Goal: Task Accomplishment & Management: Complete application form

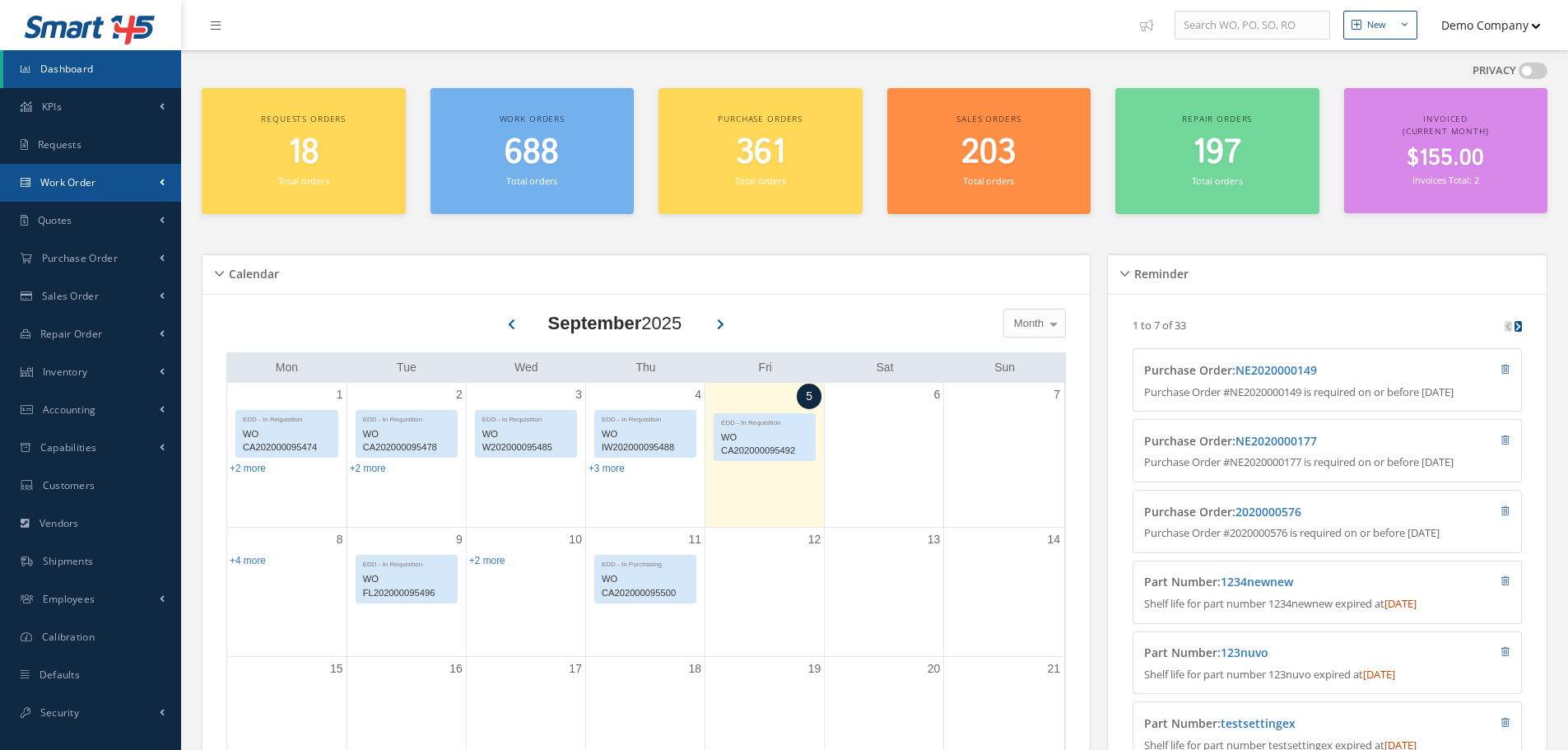
click at [91, 190] on link "Work Order" at bounding box center [90, 183] width 181 height 38
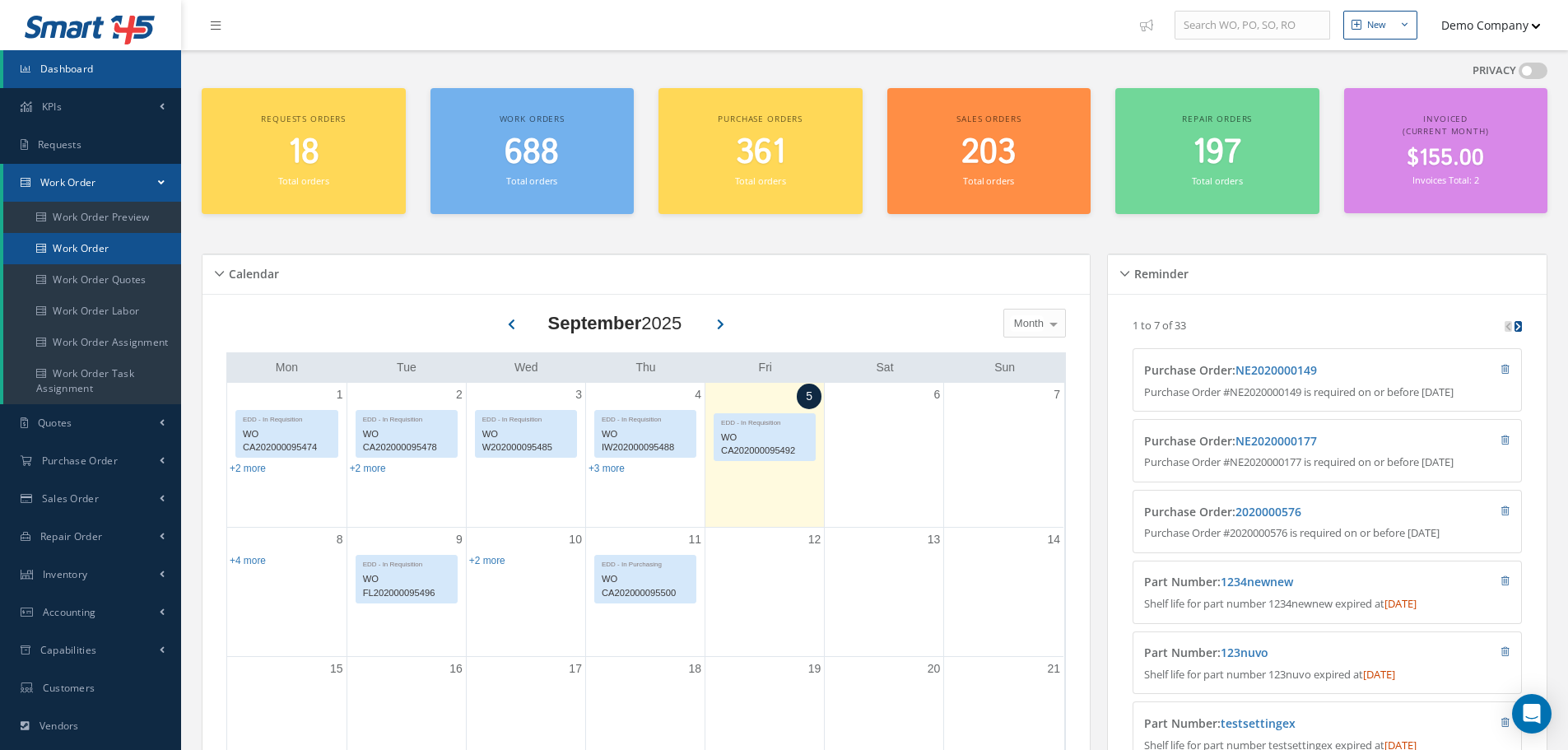
click at [76, 242] on link "Work Order" at bounding box center [92, 249] width 178 height 32
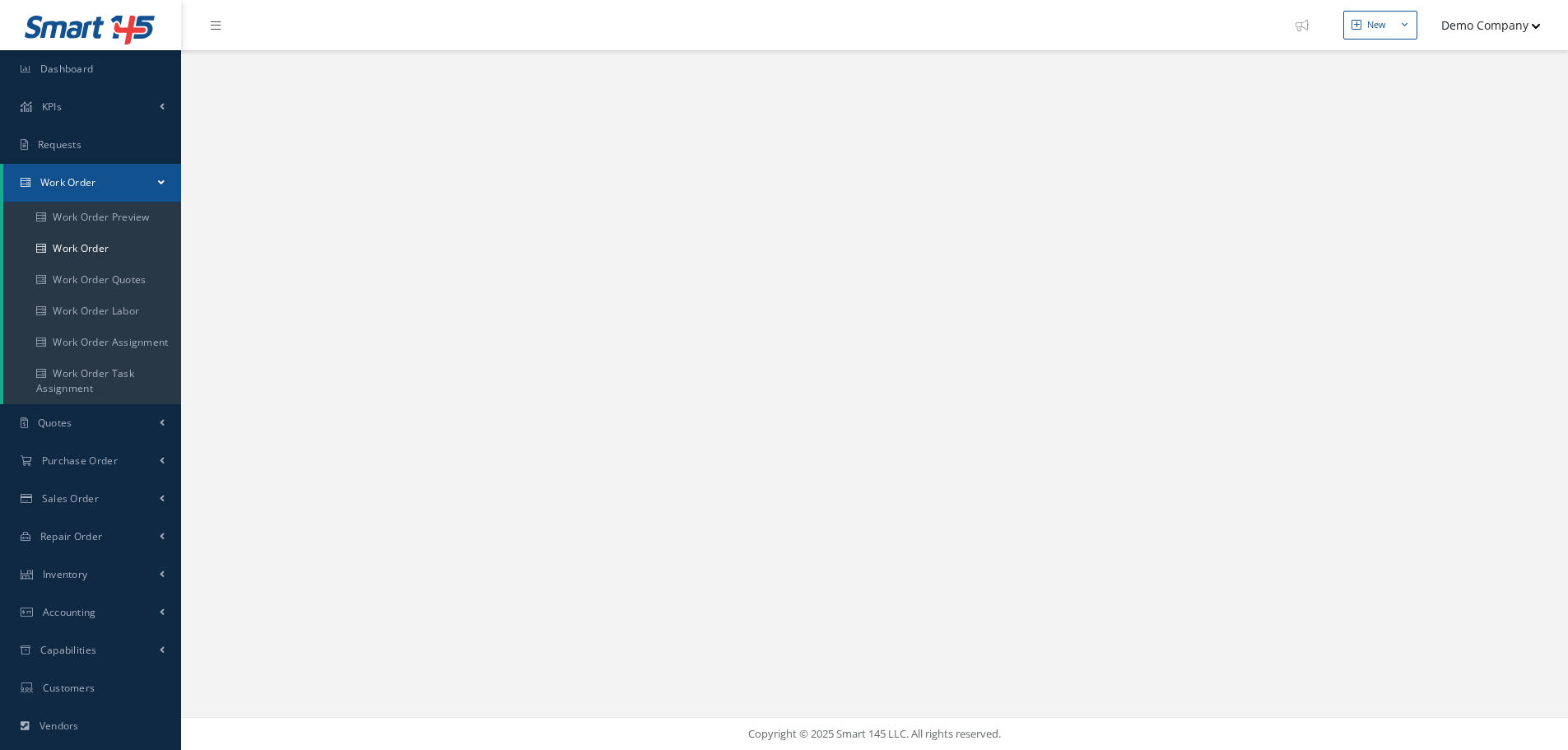
select select "25"
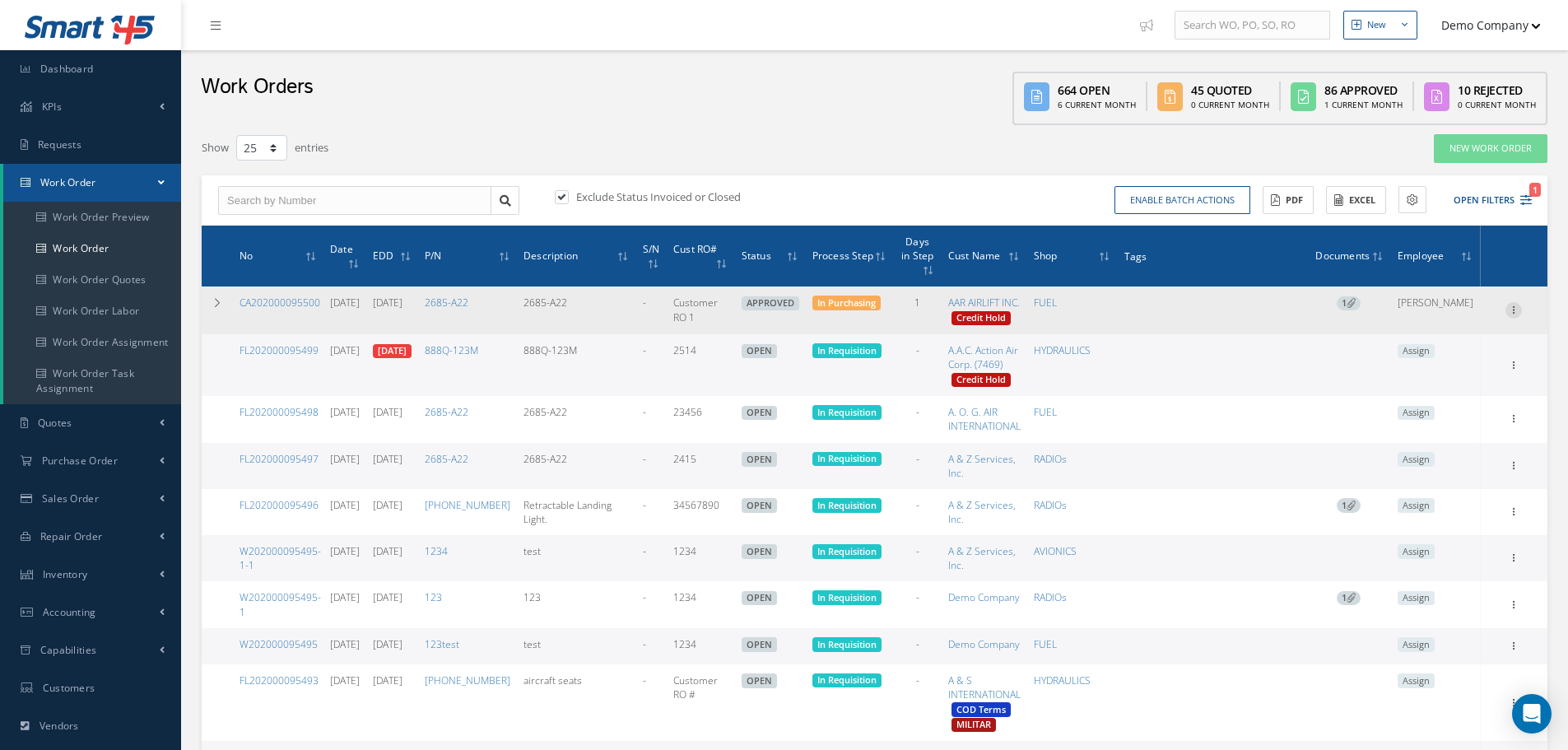
click at [1514, 314] on icon at bounding box center [1514, 308] width 17 height 13
click at [1434, 346] on link "Edit" at bounding box center [1438, 343] width 130 height 21
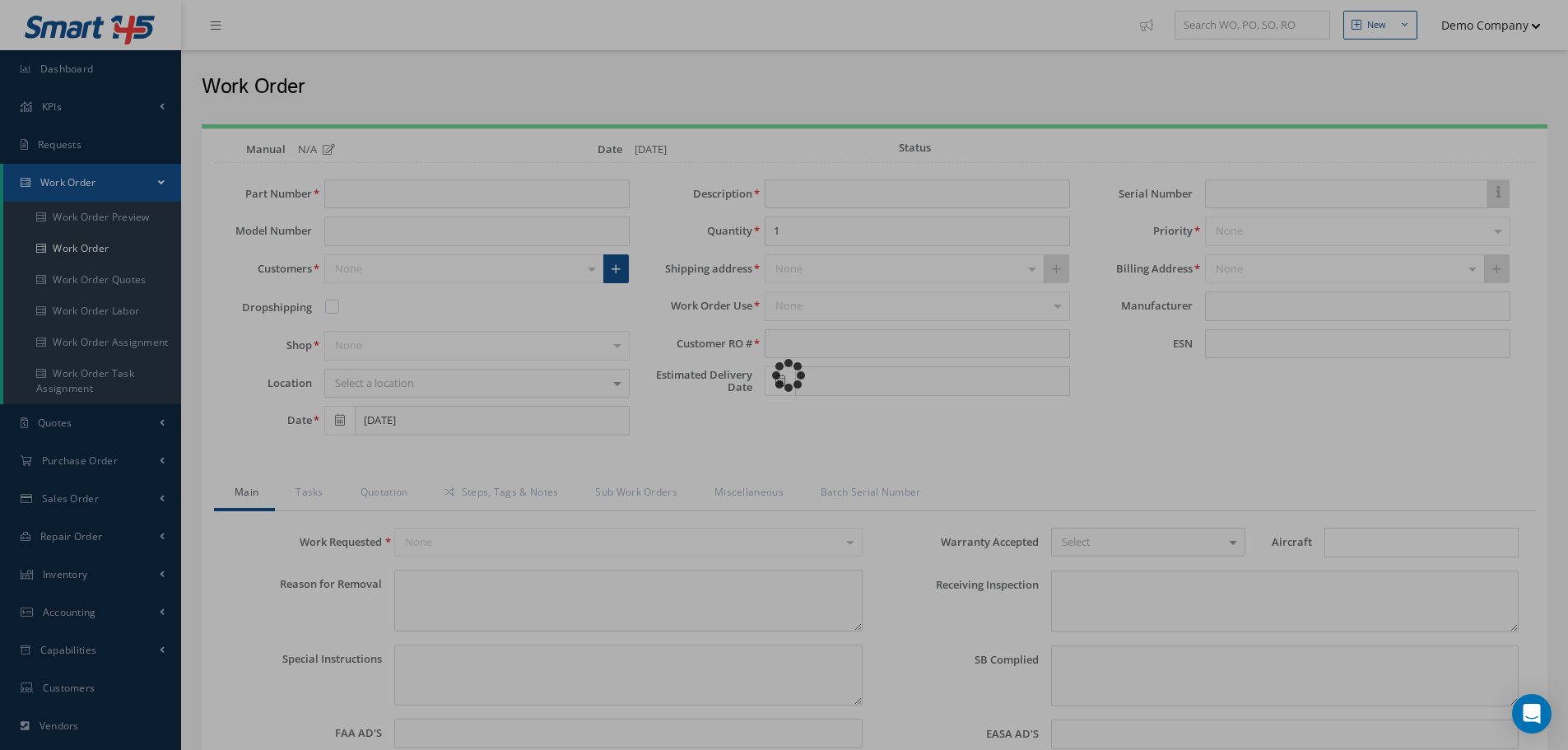
type input "2685-A22"
type input "[DATE]"
type input "2685-A22"
type input "Customer RO 1"
type input "[DATE]"
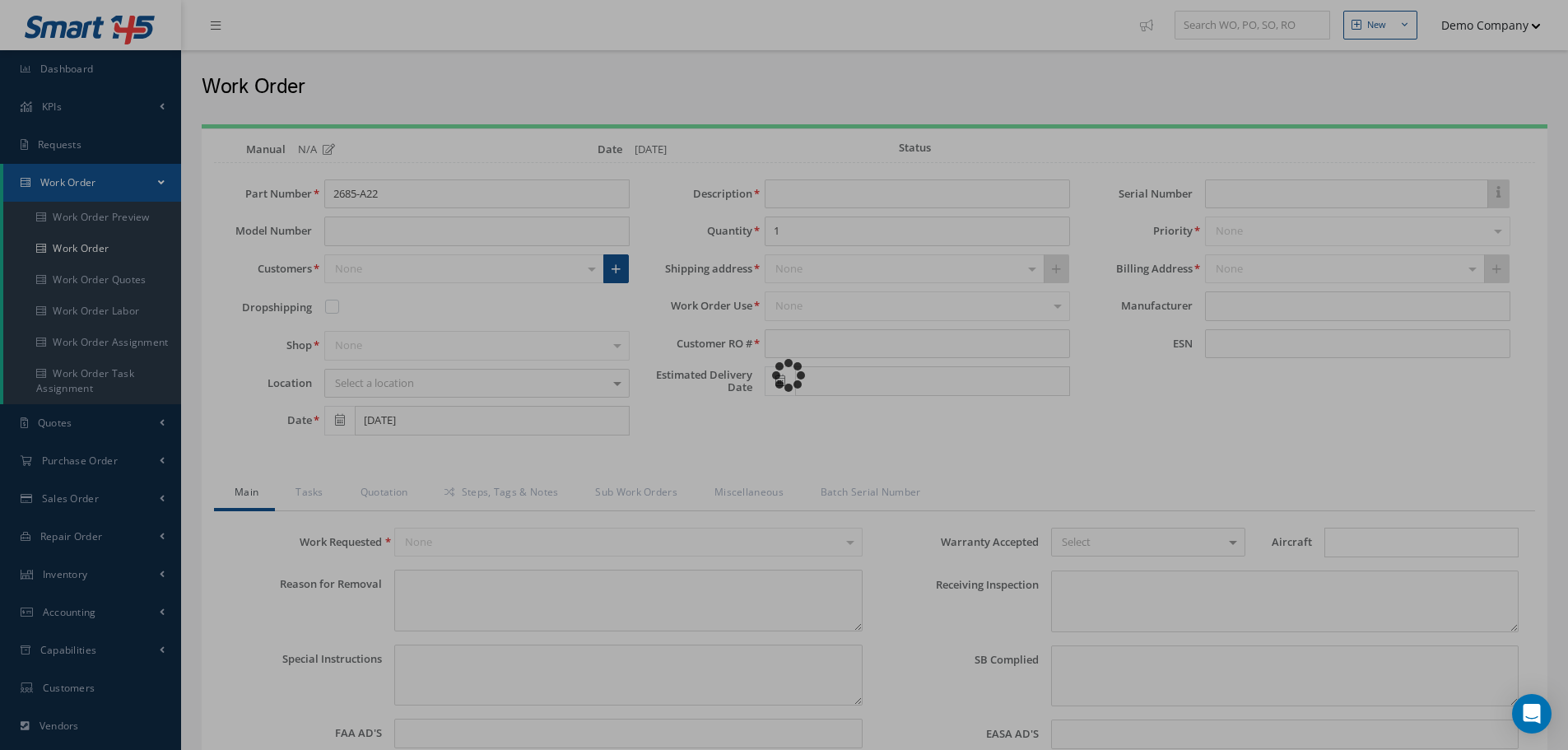
type input "faa aads"
type textarea "NO VISUAL DAMAGE"
type textarea "50"
type input "EASA ADS"
type textarea "Unit was N/A I/A/W Mfg. MANUFACTURER, Spec.Manual # CMM {{13}}, Revision 15, da…"
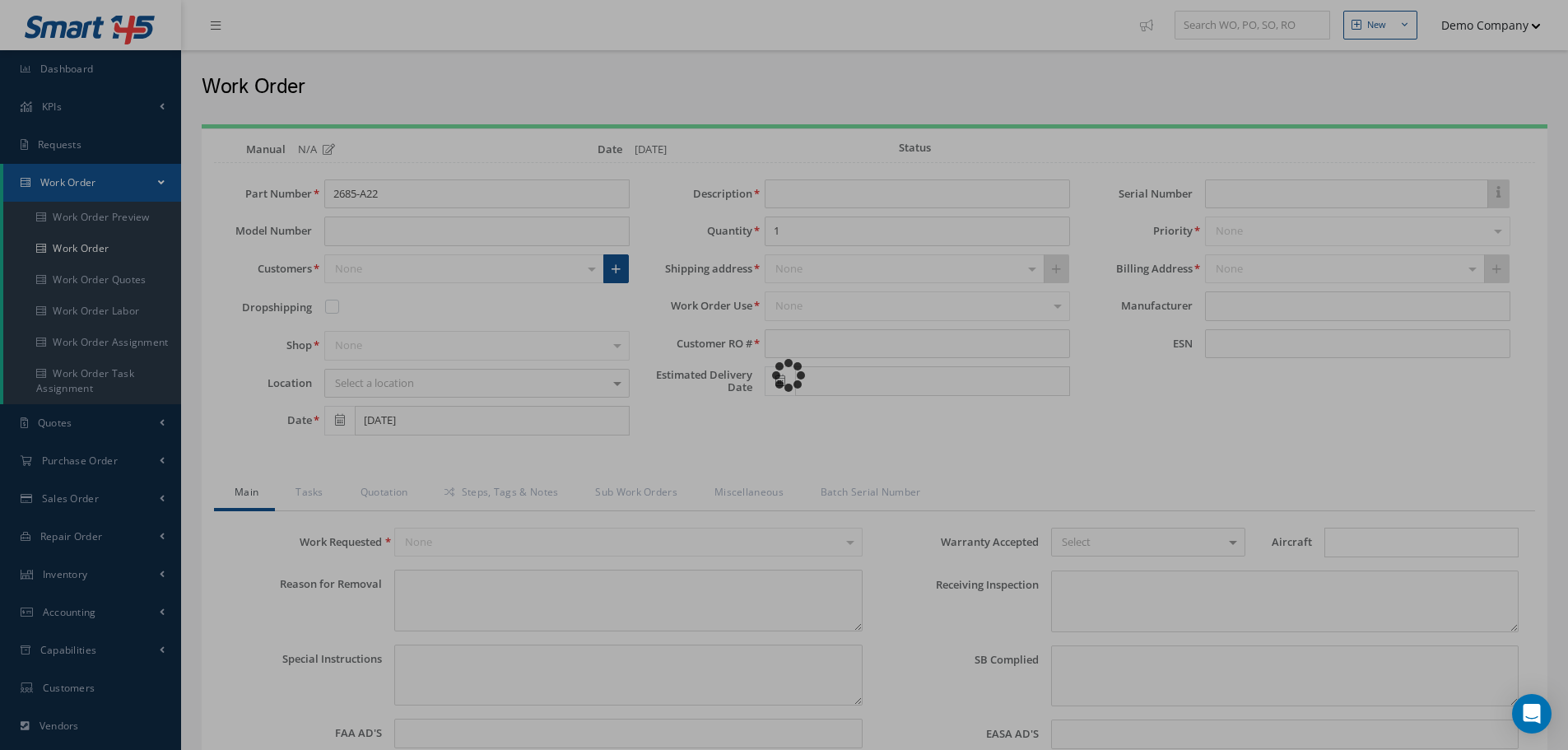
type textarea "test test"
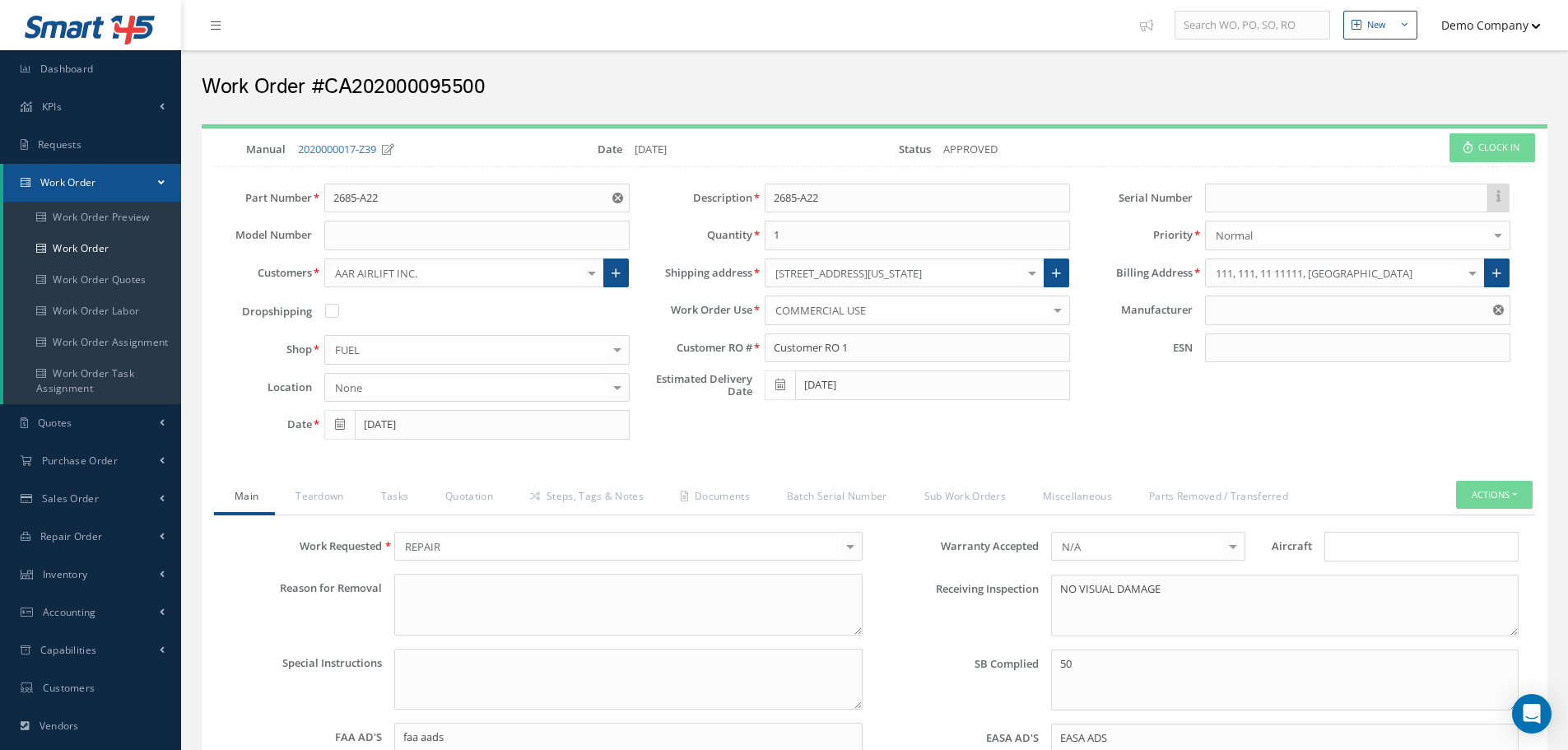
type input "MANUFACTURER"
click at [1501, 508] on button "Actions" at bounding box center [1494, 495] width 76 height 29
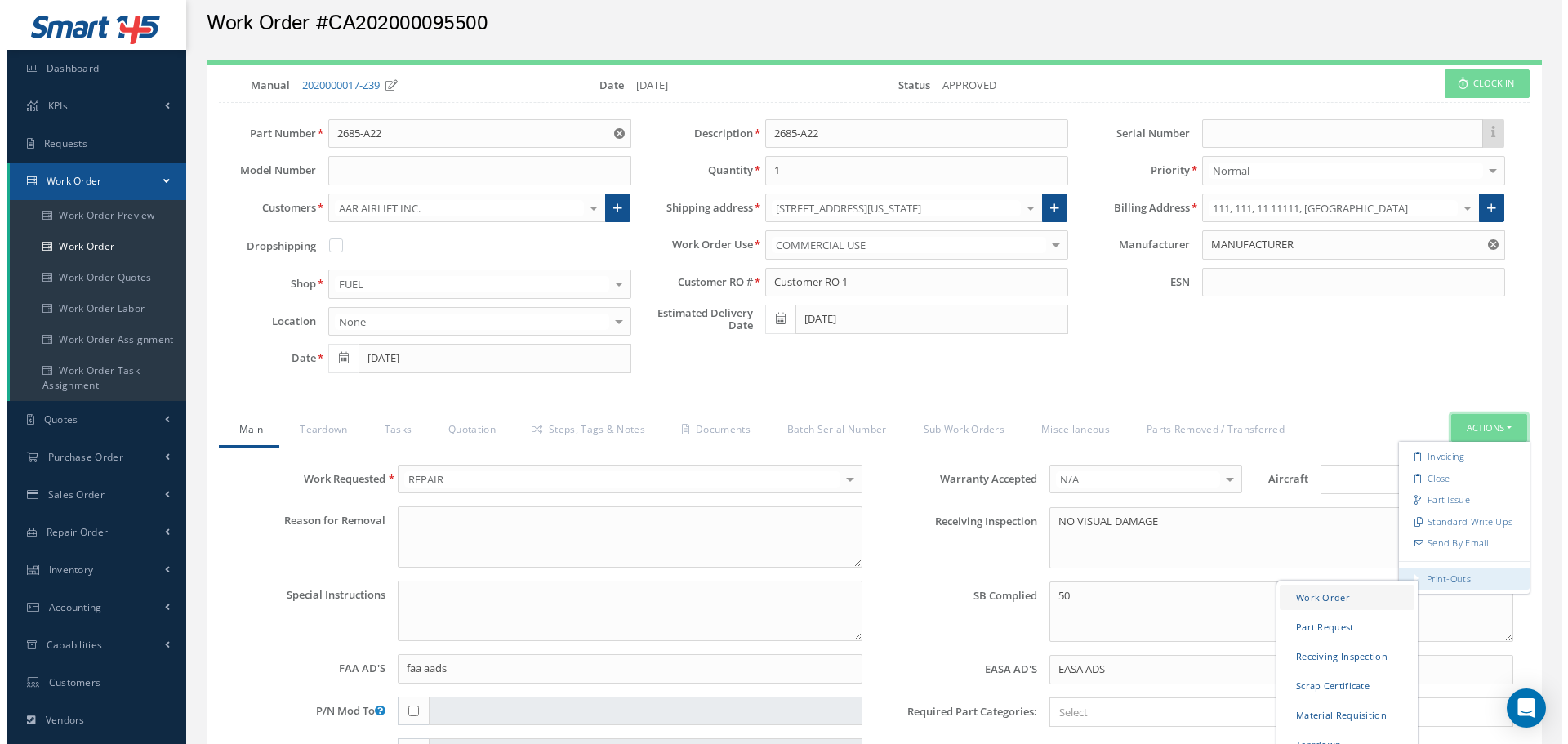
scroll to position [82, 0]
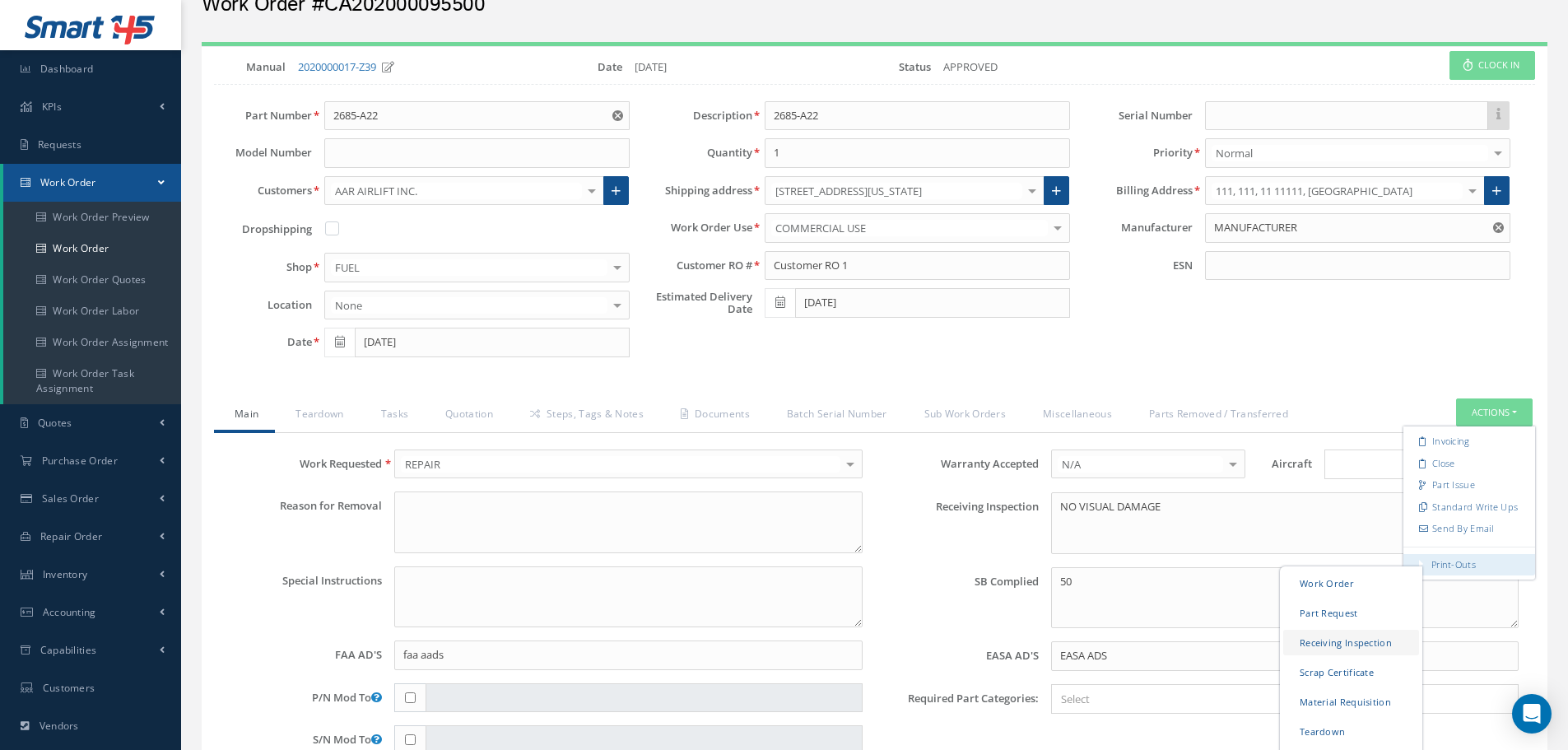
click at [1330, 651] on link "Receiving Inspection" at bounding box center [1351, 641] width 136 height 25
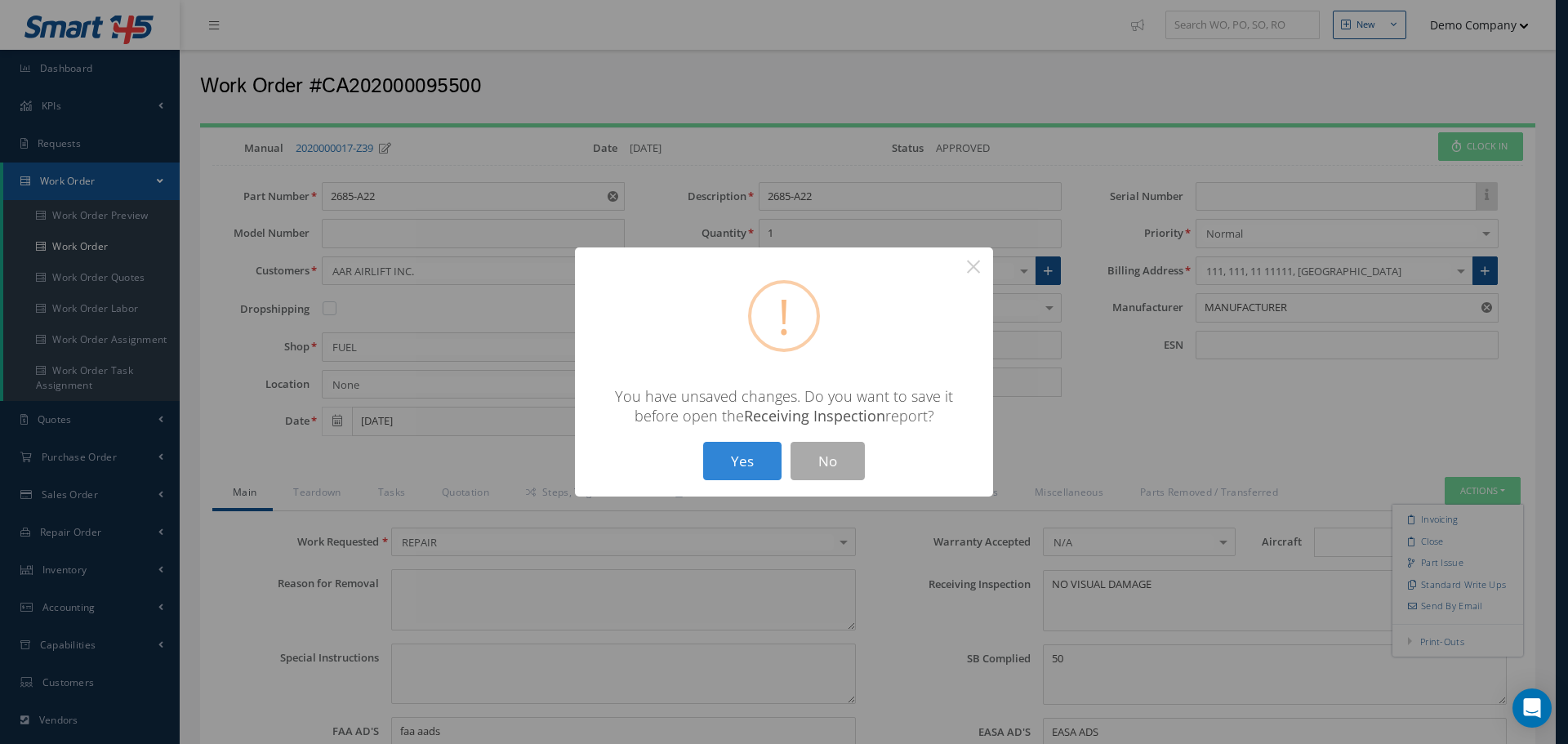
scroll to position [0, 0]
click at [814, 463] on button "No" at bounding box center [828, 461] width 74 height 38
